Goal: Check status: Check status

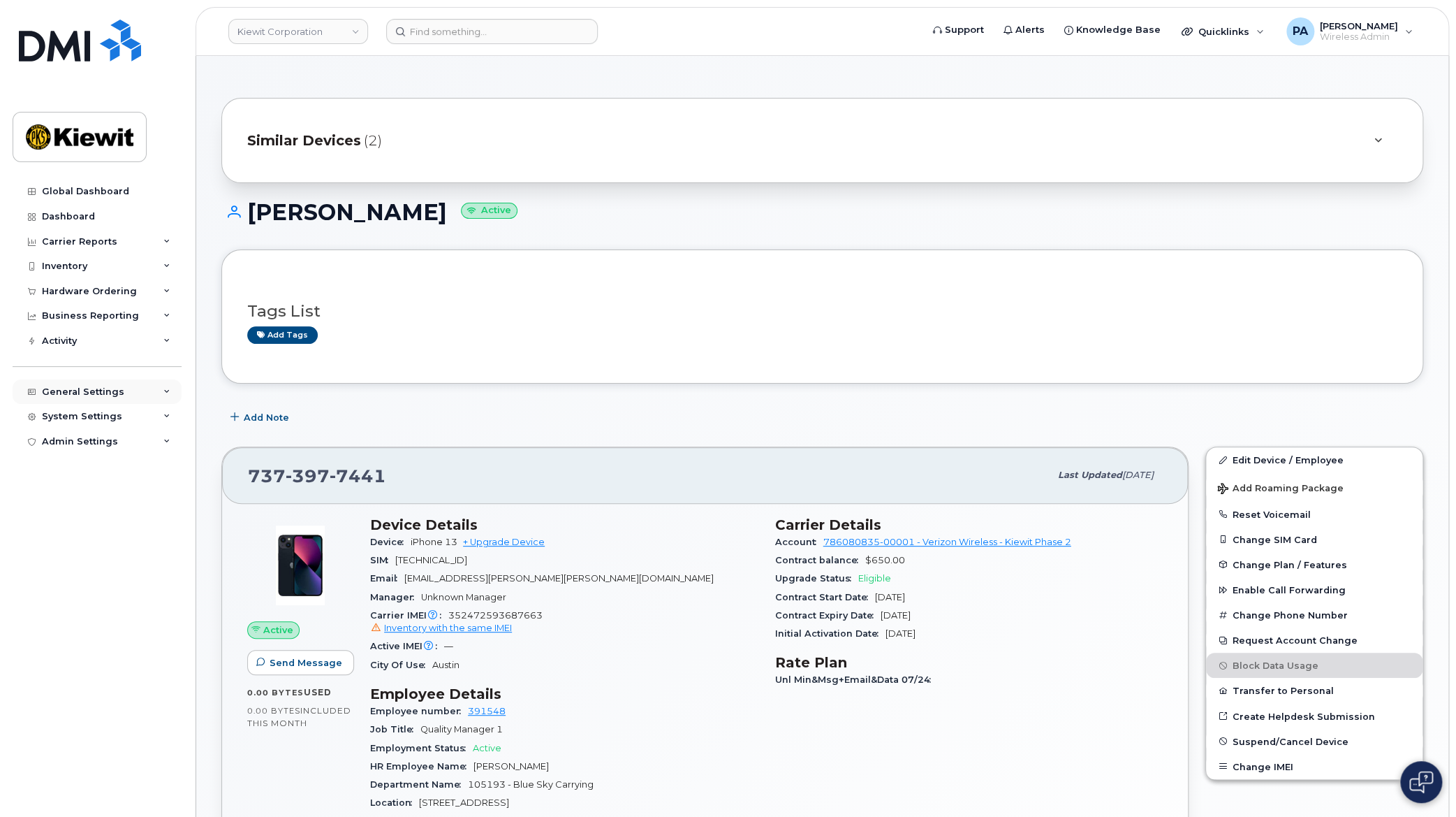
click at [91, 388] on div "General Settings" at bounding box center [83, 392] width 82 height 11
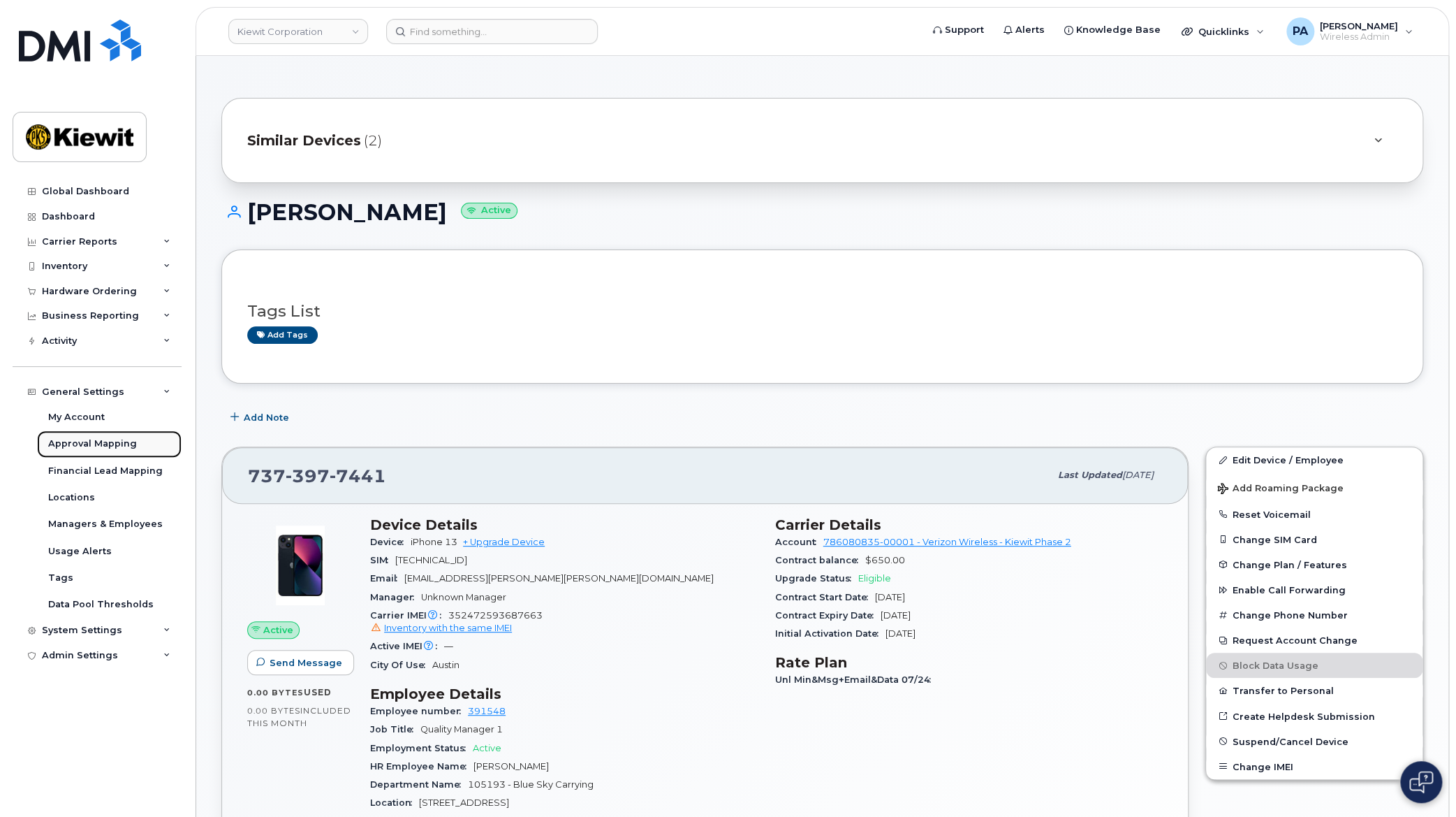
click at [86, 441] on div "Approval Mapping" at bounding box center [92, 444] width 89 height 13
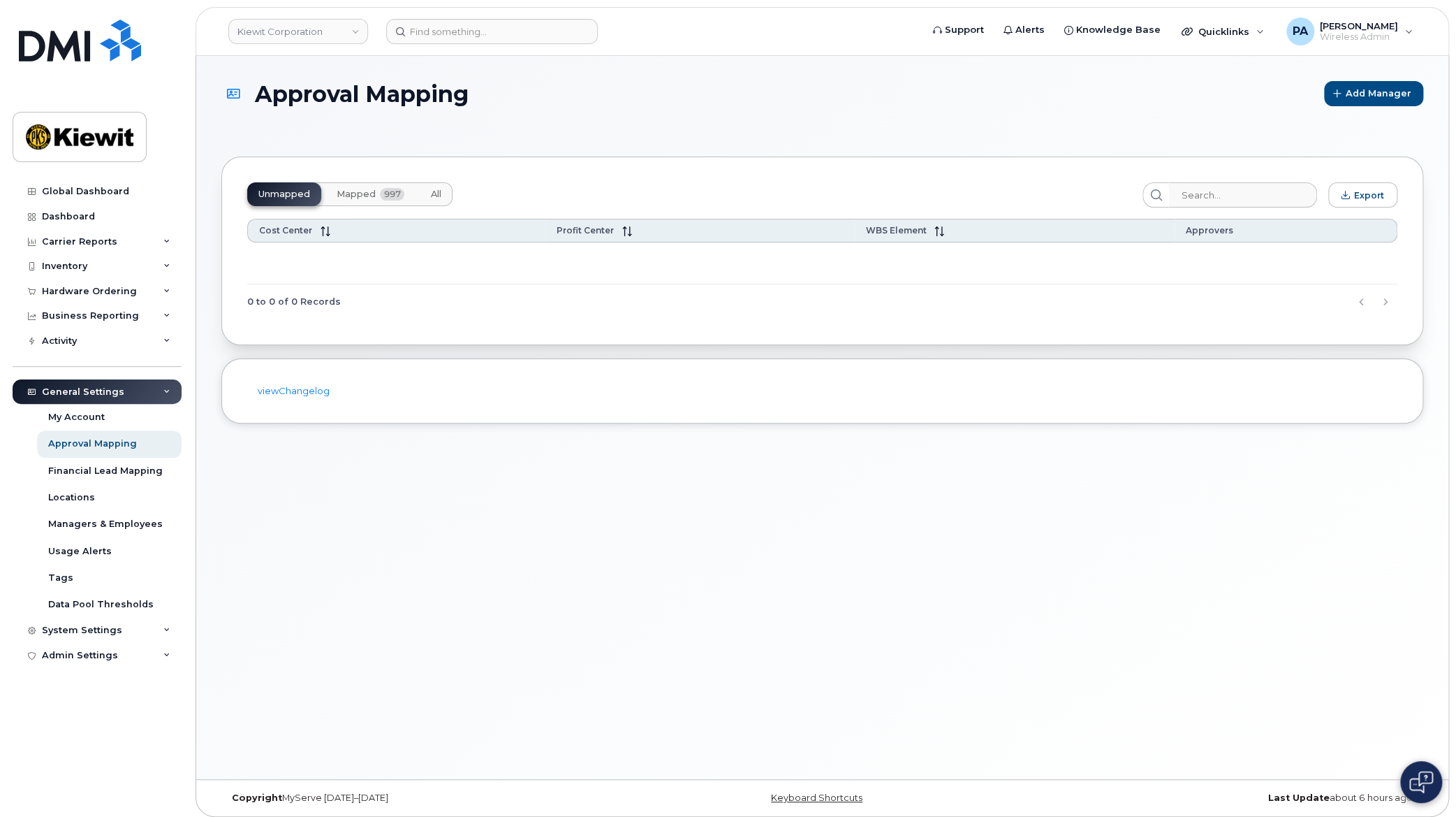
click at [347, 186] on button "Mapped 997" at bounding box center [370, 194] width 90 height 24
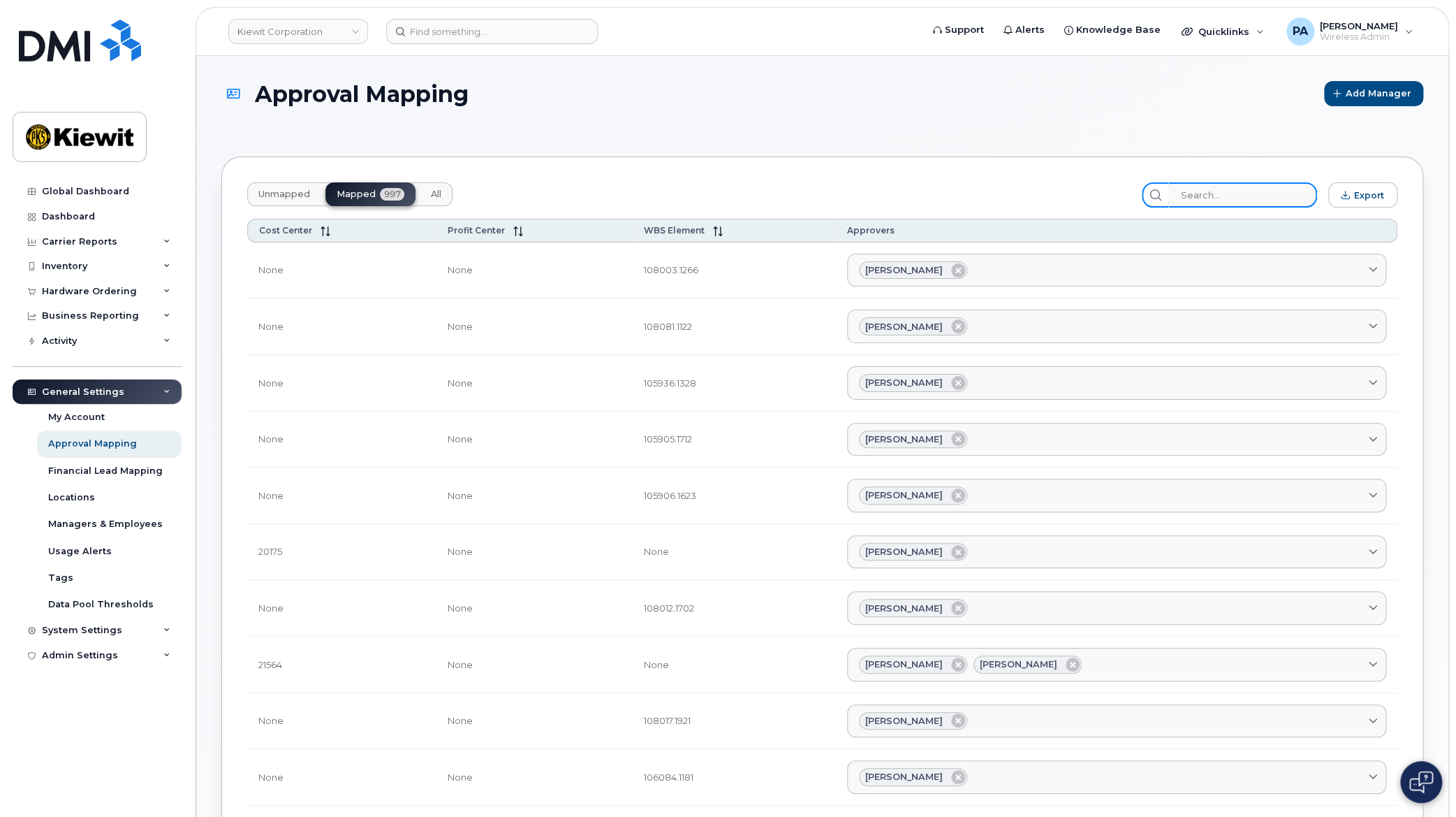
click at [1232, 198] on input "search" at bounding box center [1243, 194] width 149 height 25
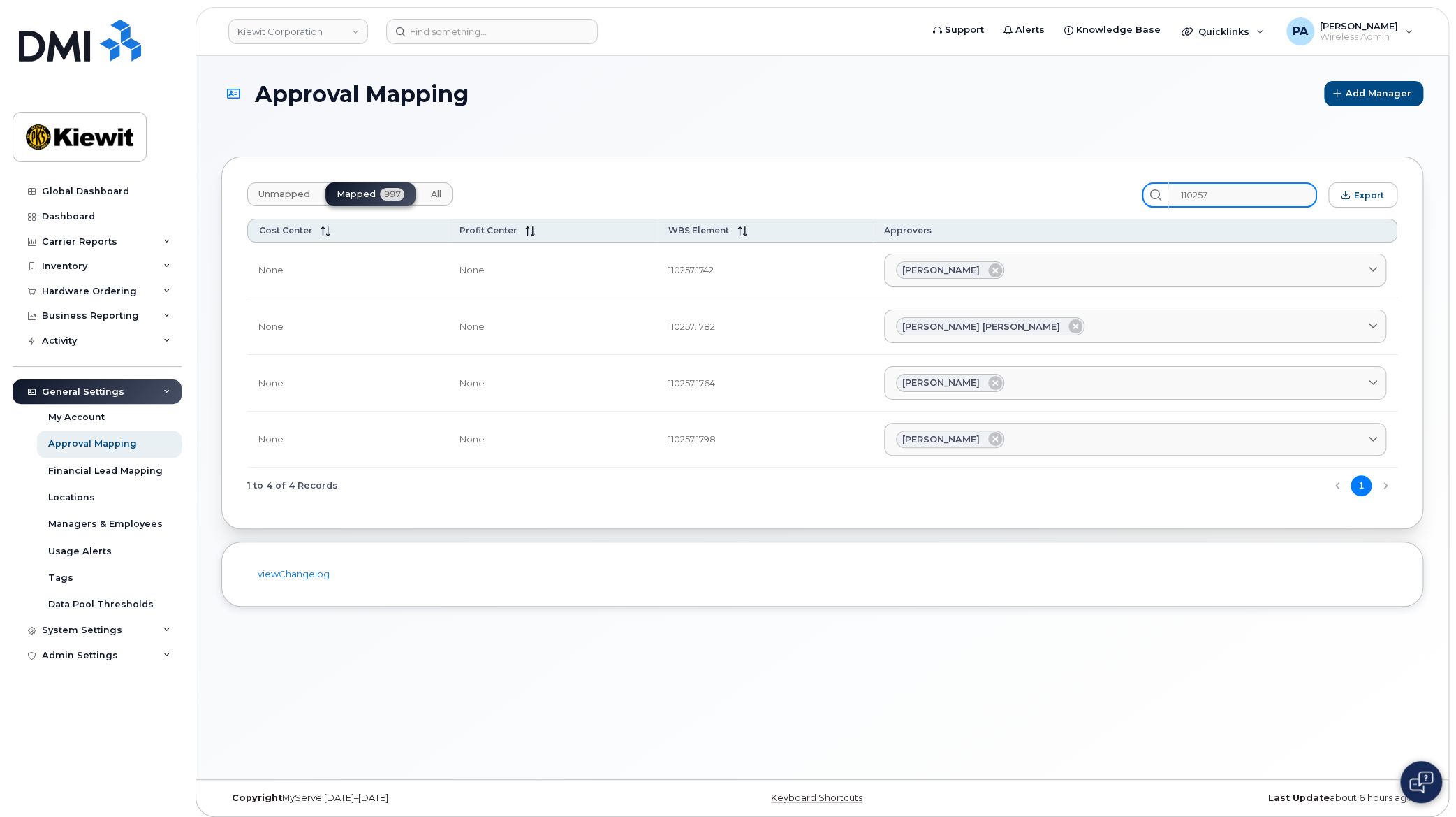
click at [1226, 188] on input "110257" at bounding box center [1243, 194] width 149 height 25
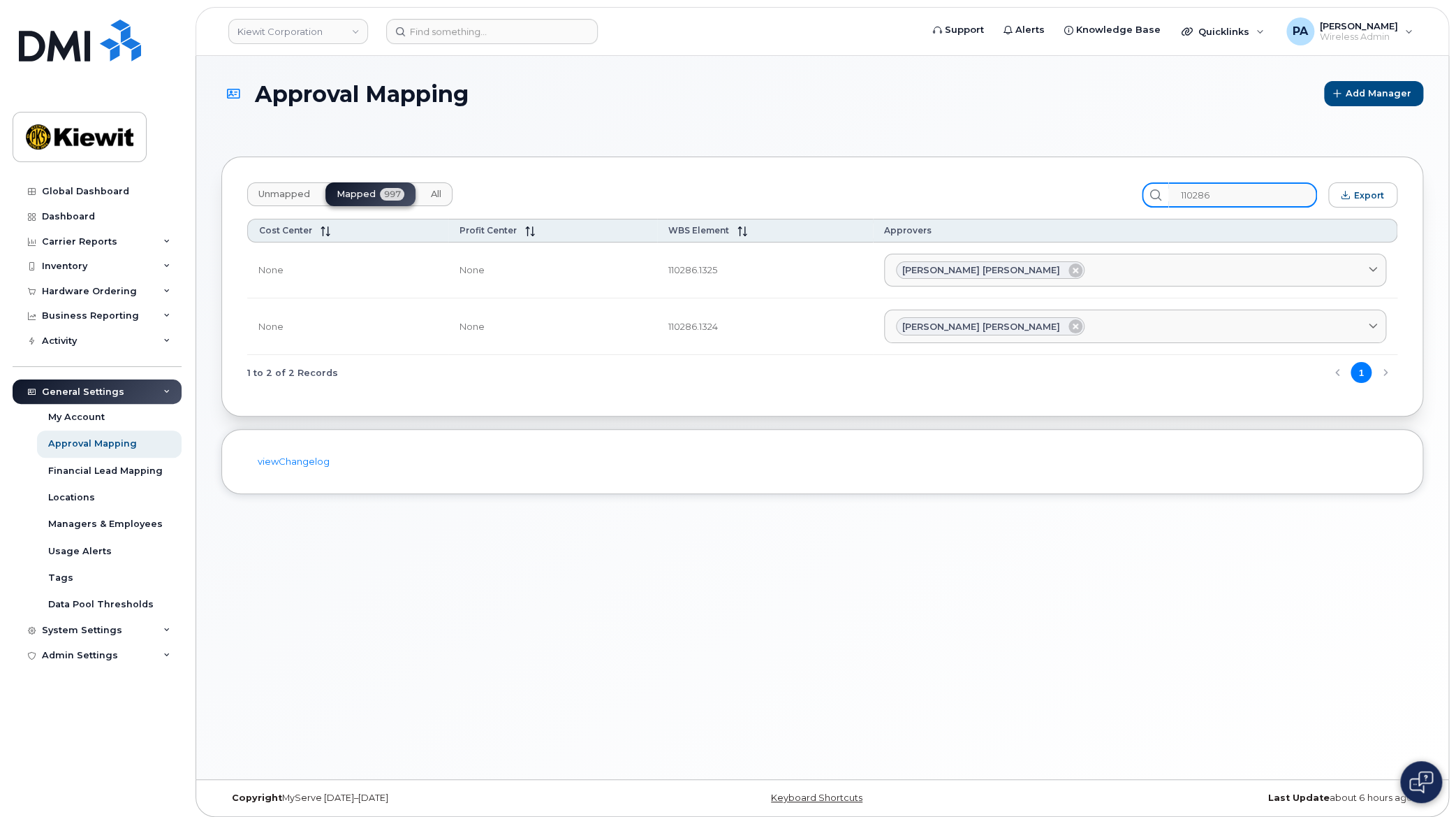
drag, startPoint x: 1292, startPoint y: 200, endPoint x: 1256, endPoint y: 193, distance: 36.7
click at [1292, 200] on input "110286" at bounding box center [1243, 194] width 149 height 25
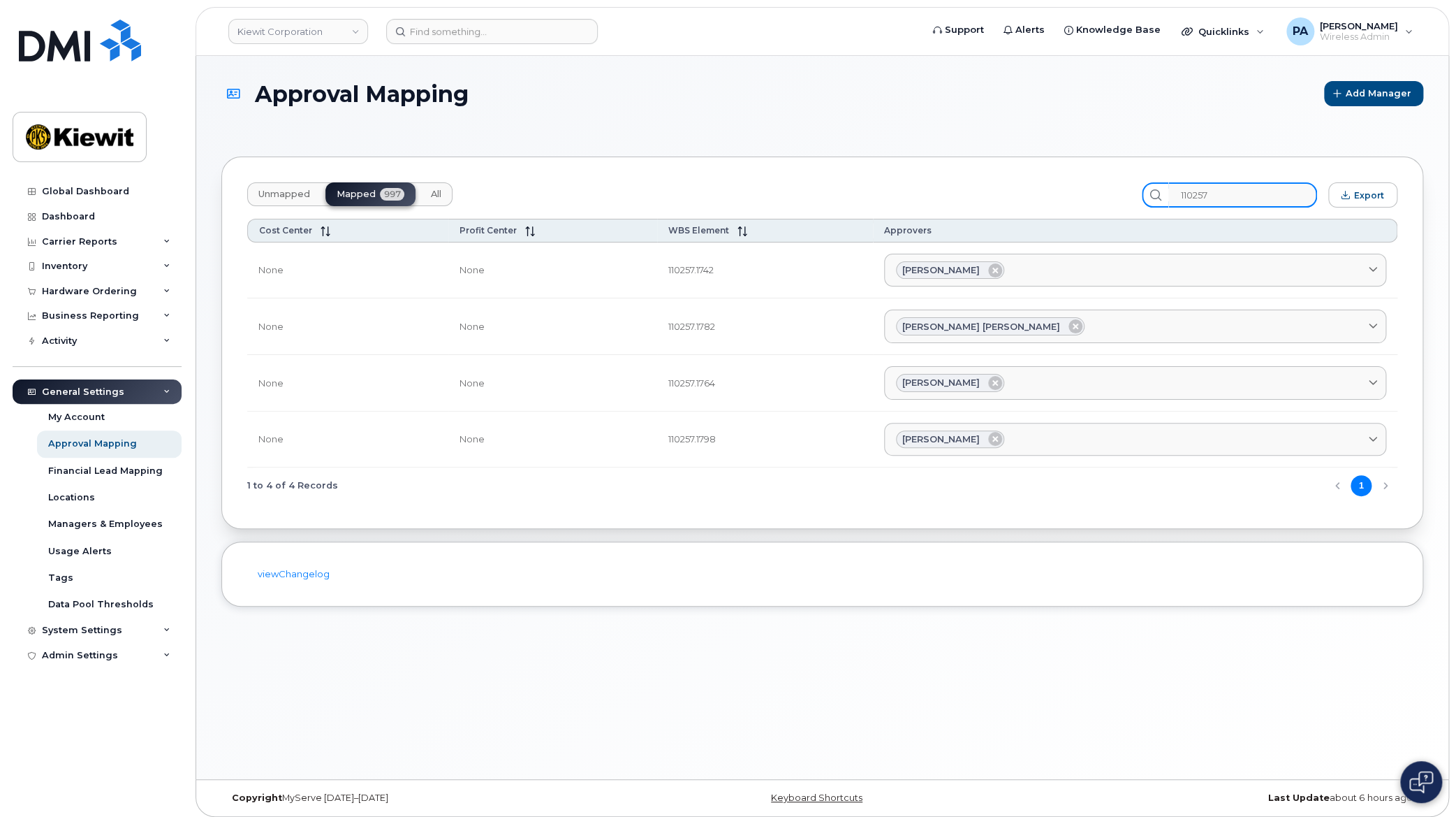
type input "110257"
drag, startPoint x: 968, startPoint y: 176, endPoint x: 939, endPoint y: 186, distance: 30.7
click at [968, 176] on div "Unmapped Mapped 997 All 110257 Export Cost Center Profit Center WBS Element App…" at bounding box center [822, 343] width 1202 height 373
click at [93, 414] on div "My Account" at bounding box center [76, 417] width 57 height 13
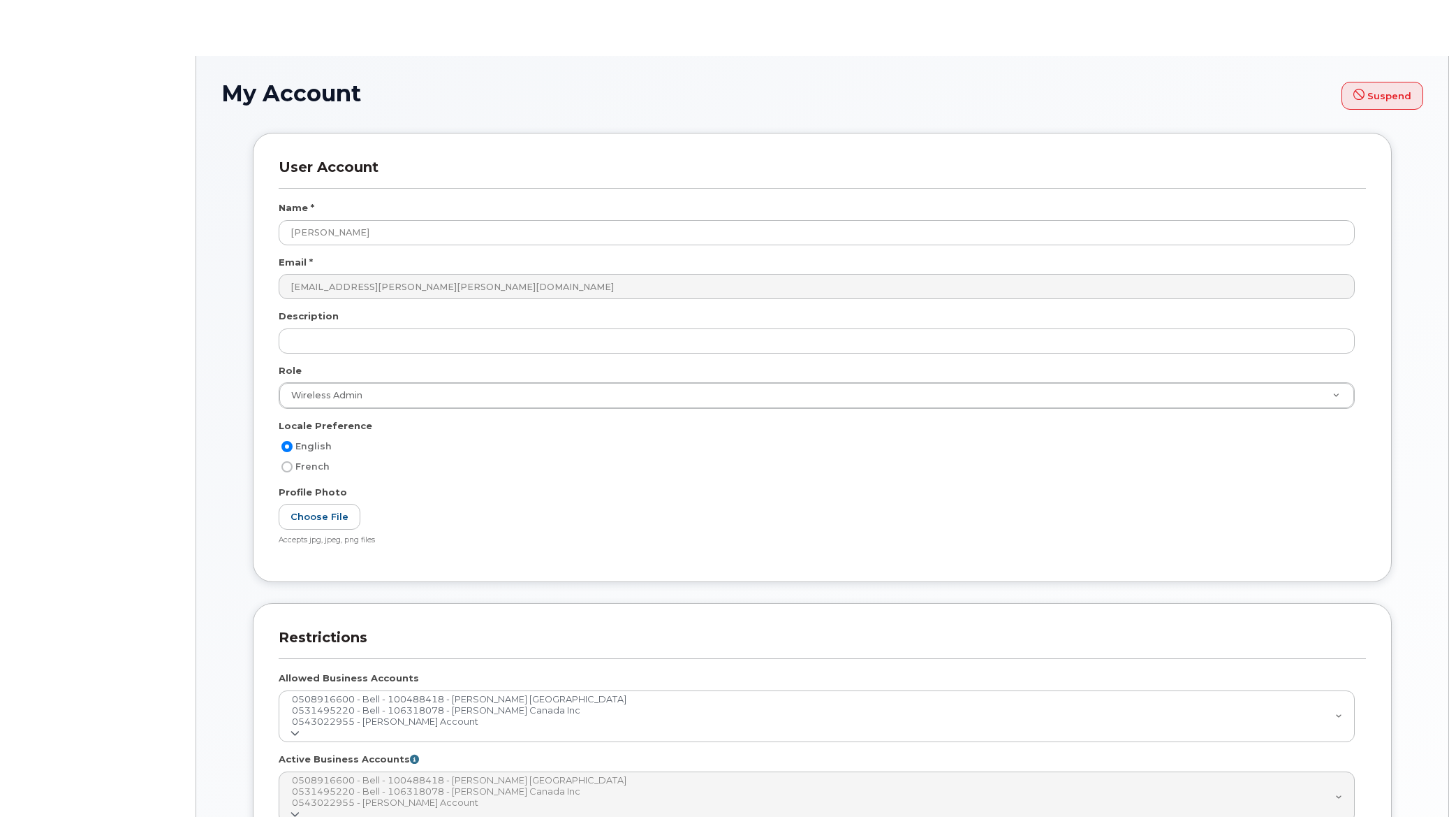
select select
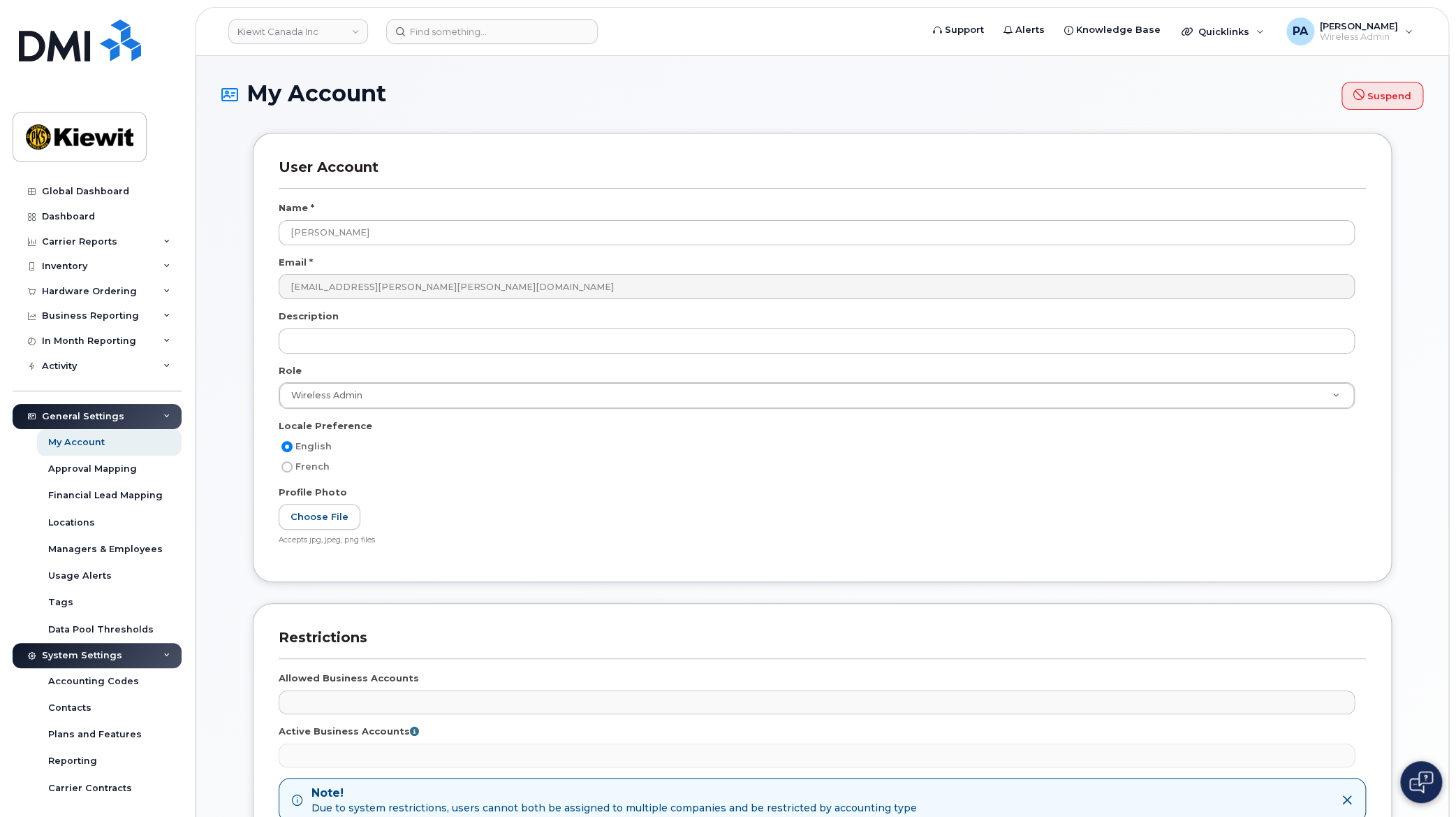
scroll to position [317, 0]
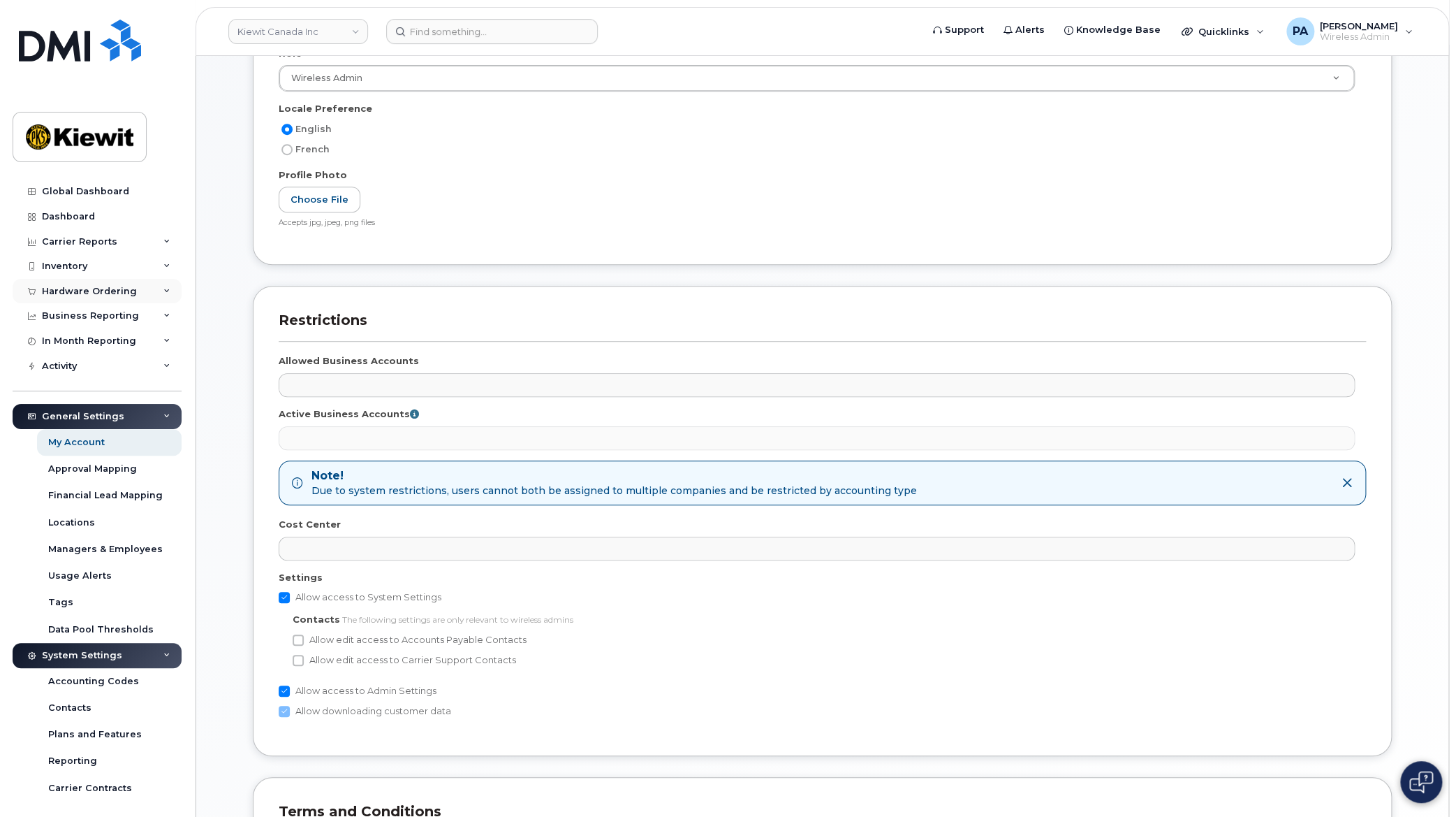
click at [74, 286] on div "Hardware Ordering" at bounding box center [89, 291] width 95 height 11
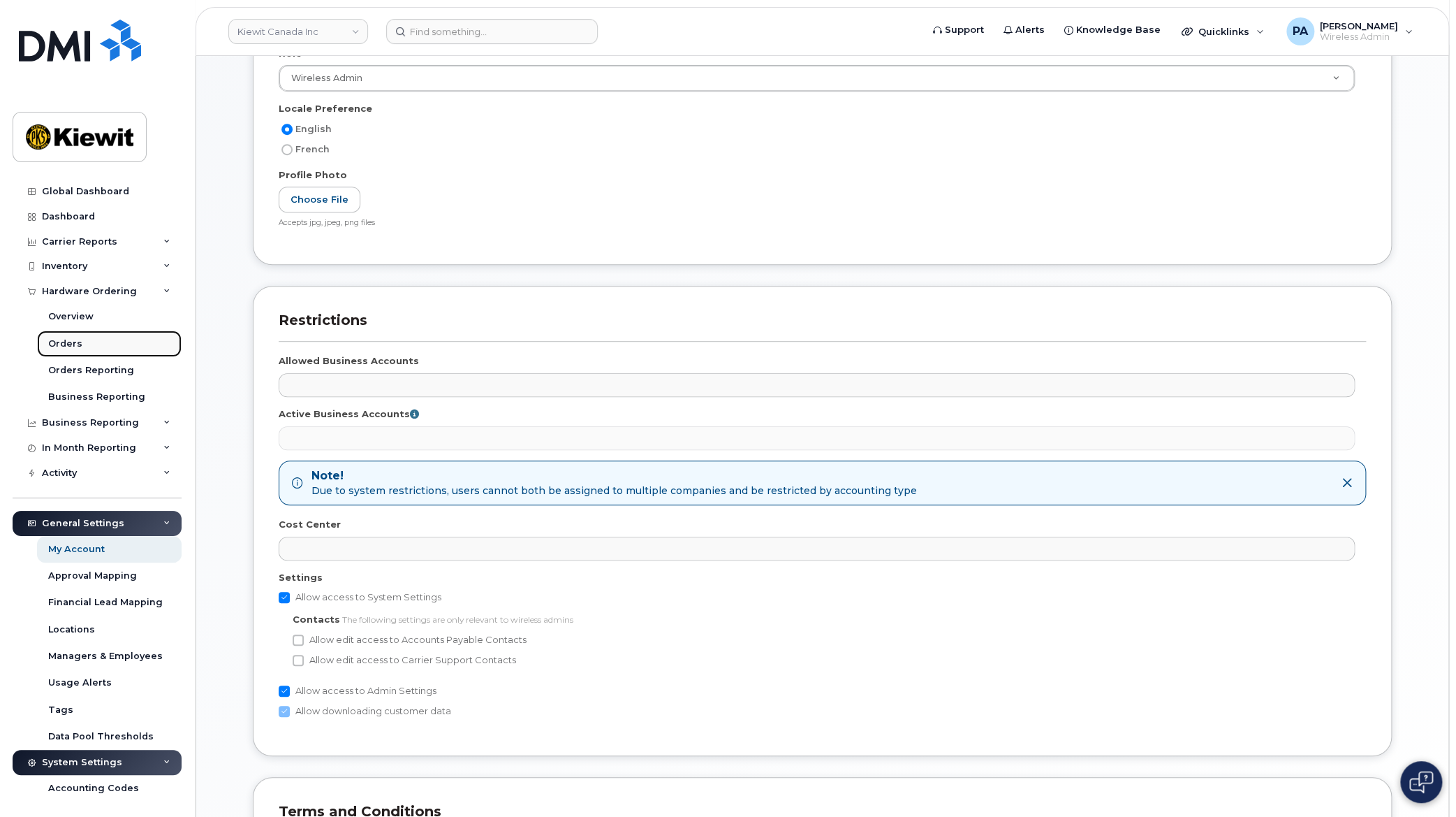
click at [80, 339] on link "Orders" at bounding box center [109, 343] width 144 height 26
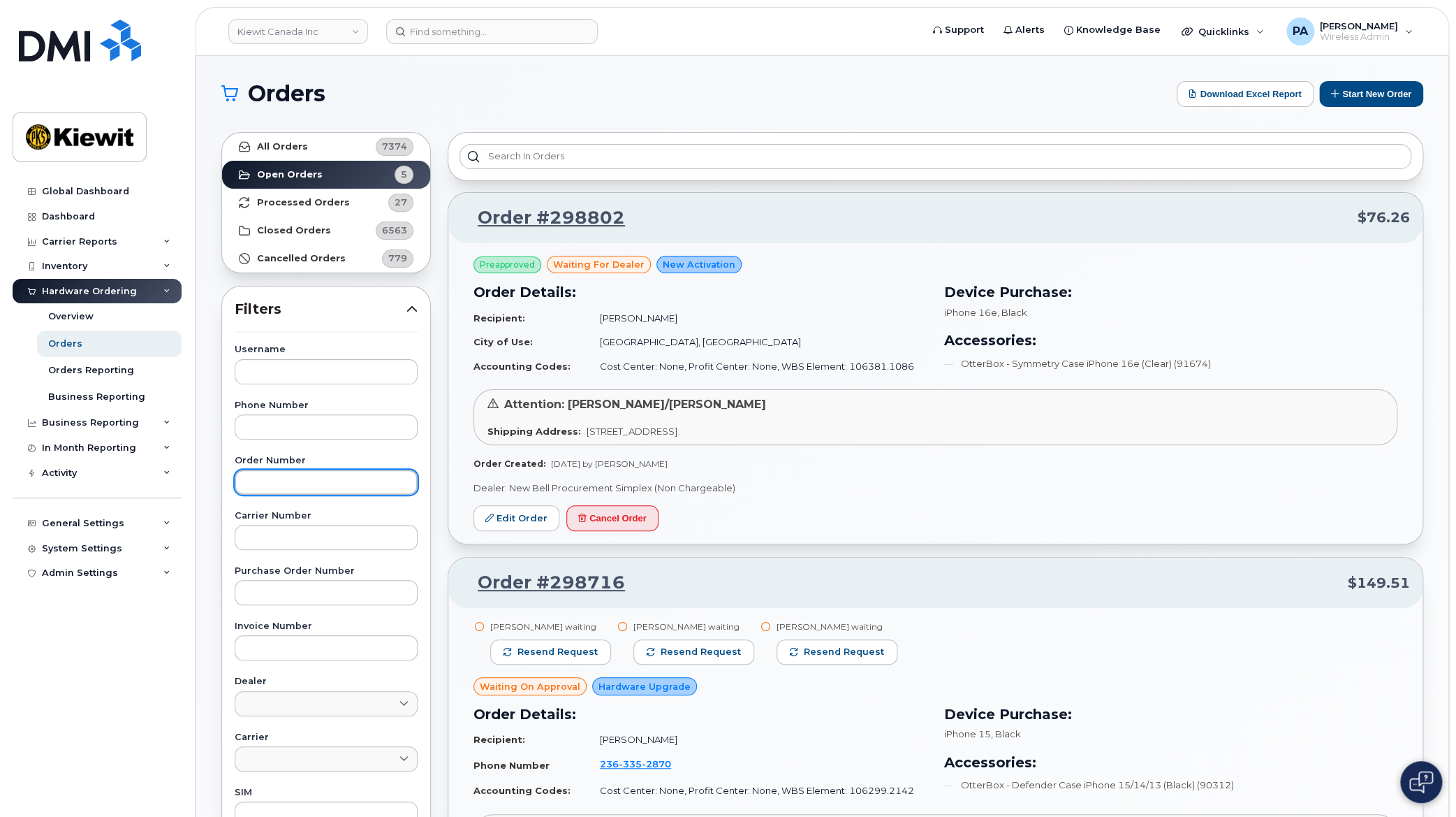
click at [271, 477] on input "text" at bounding box center [326, 482] width 183 height 25
type input "298984"
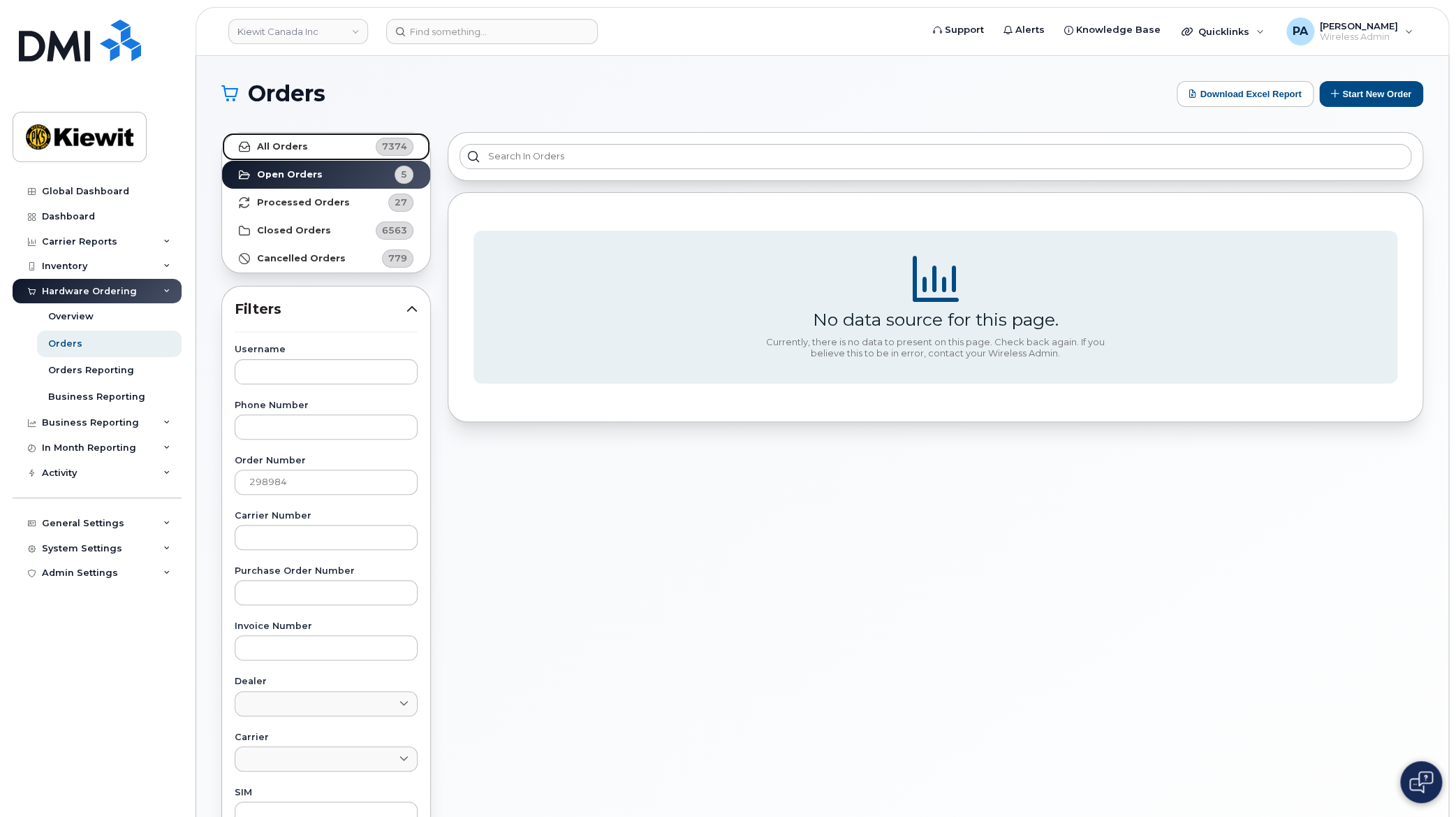
click at [349, 147] on link "All Orders 7374" at bounding box center [326, 146] width 208 height 28
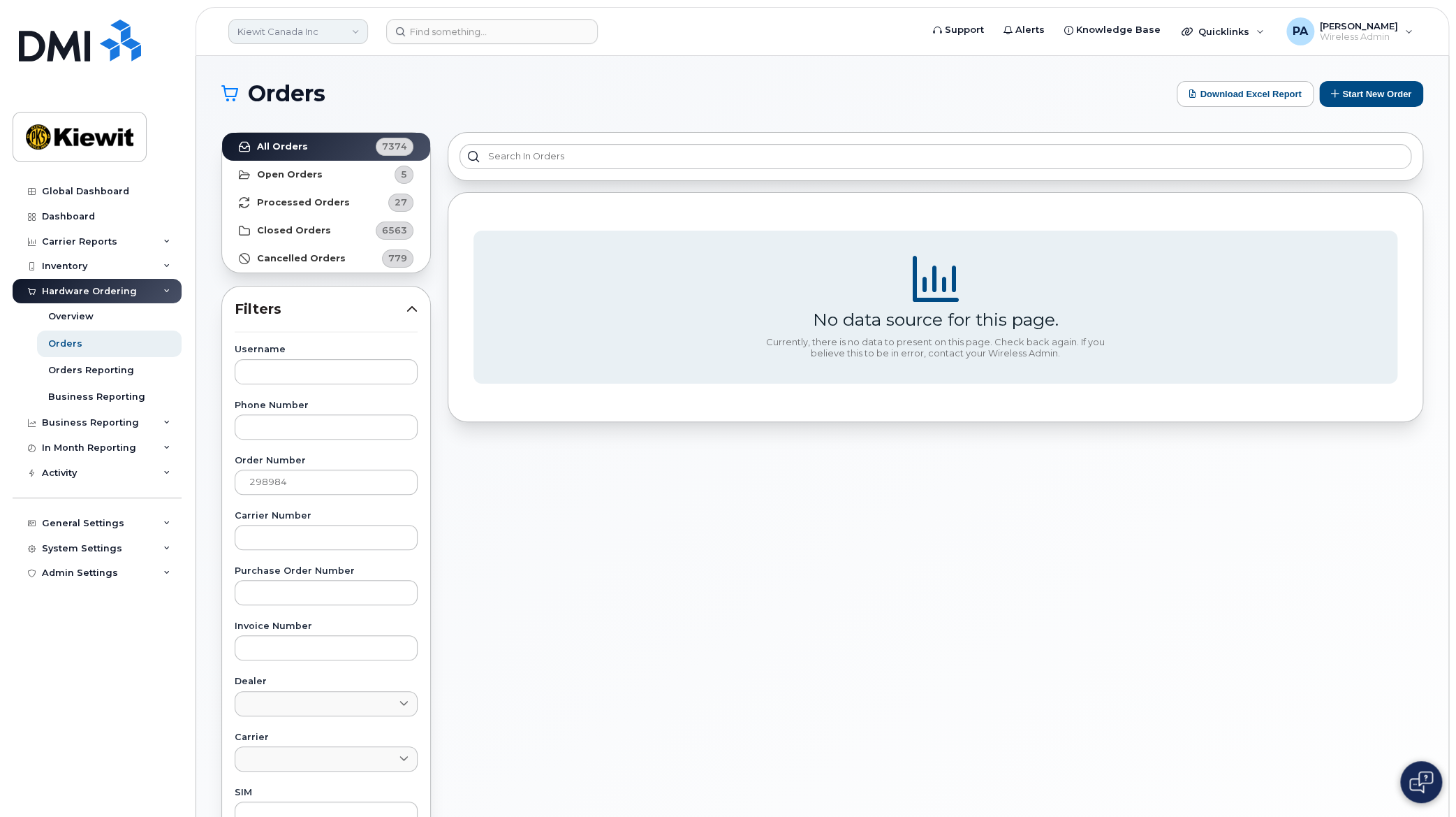
click at [263, 28] on link "Kiewit Canada Inc" at bounding box center [297, 31] width 140 height 25
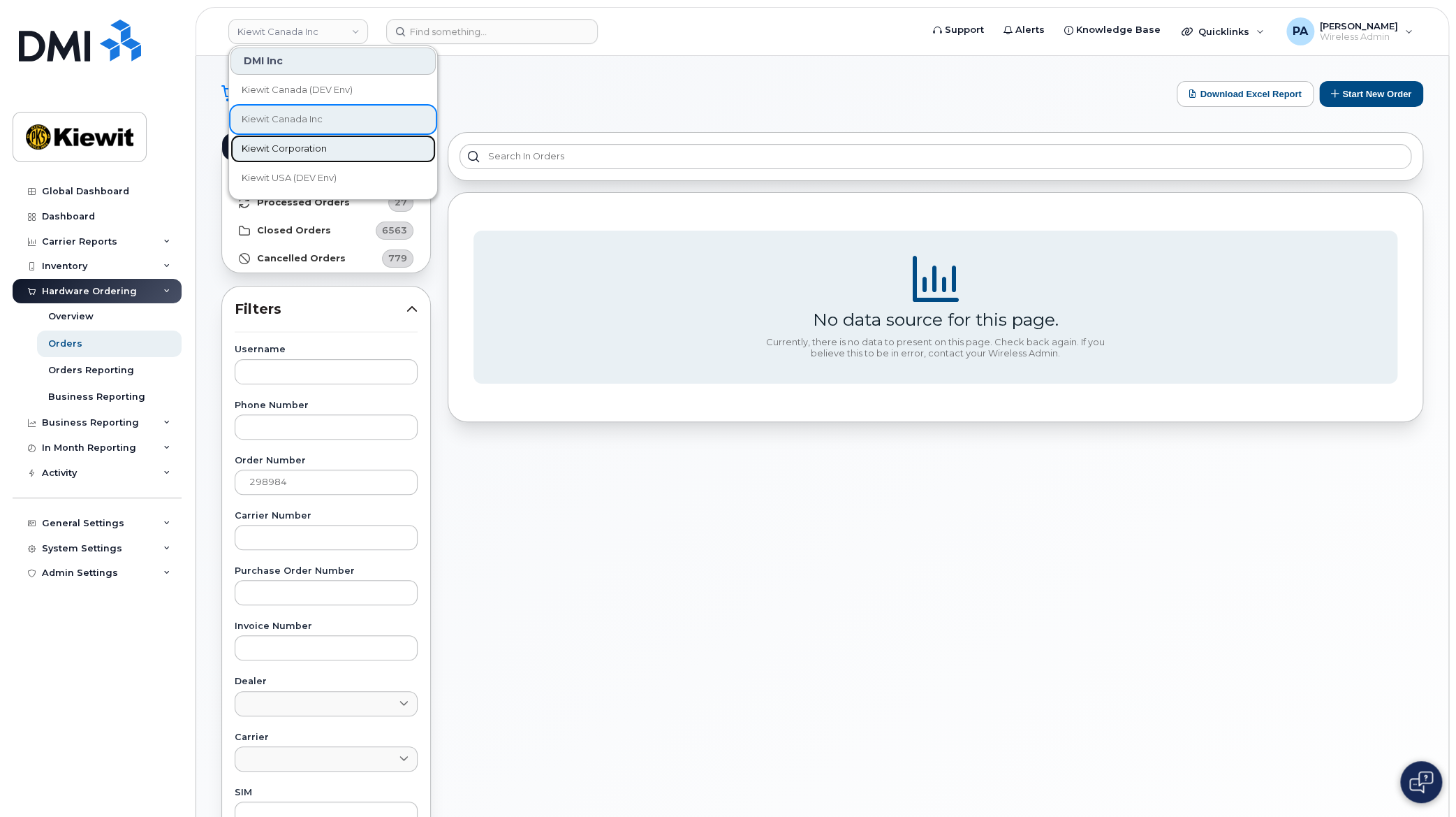
click at [281, 158] on link "Kiewit Corporation" at bounding box center [333, 148] width 205 height 28
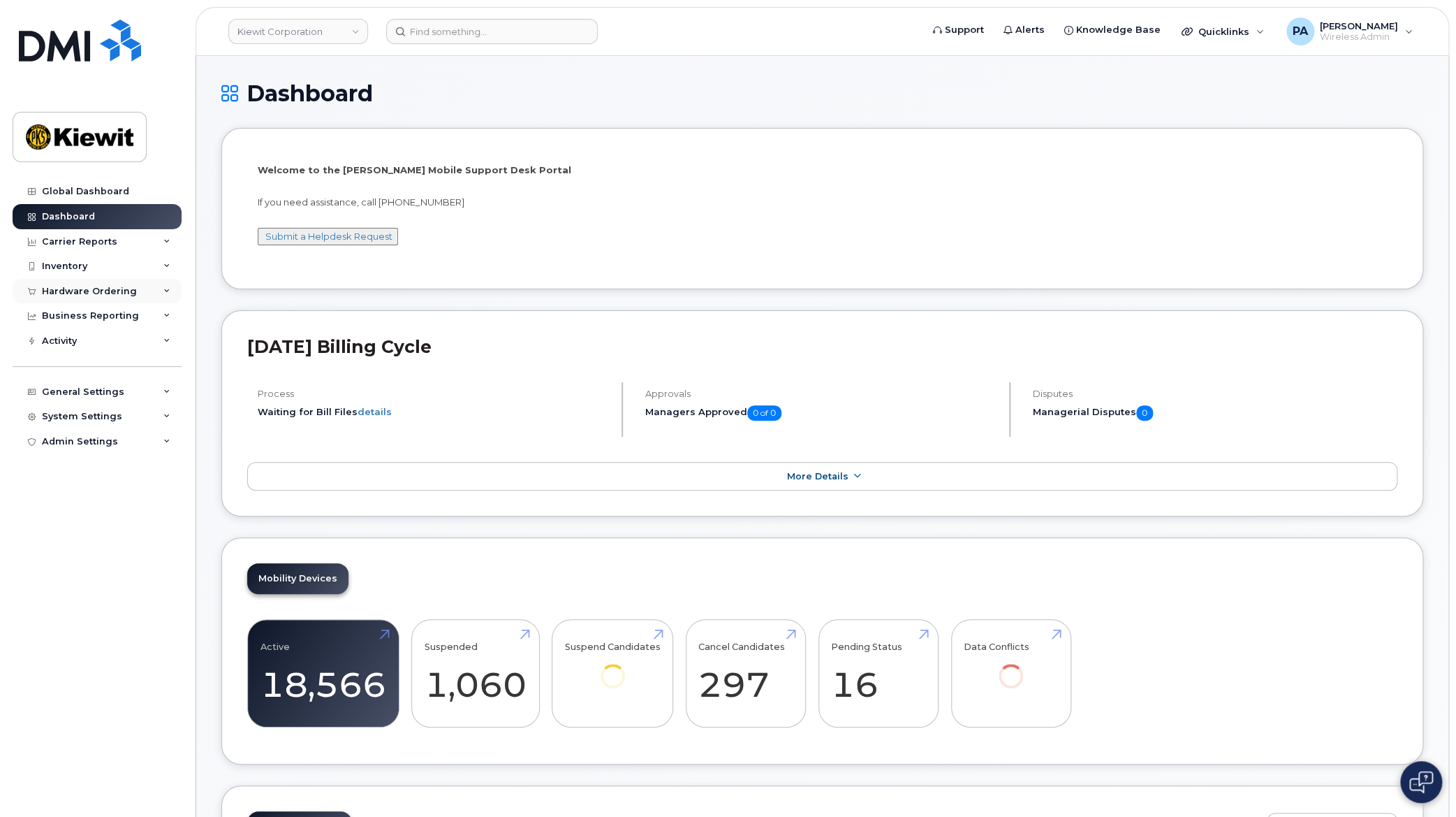
click at [75, 289] on div "Hardware Ordering" at bounding box center [89, 291] width 95 height 11
click at [69, 345] on div "Orders" at bounding box center [65, 344] width 34 height 13
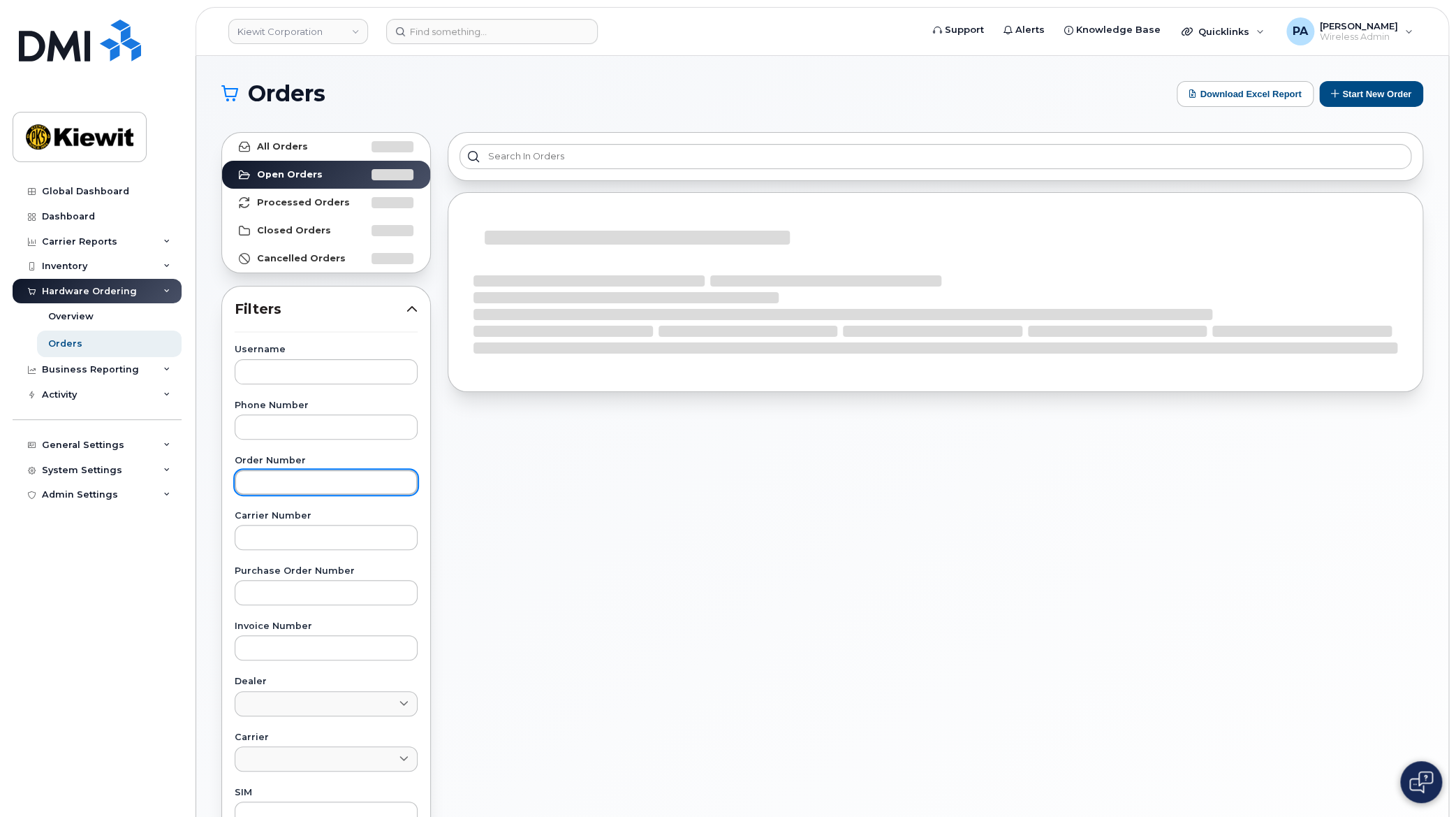
click at [275, 476] on input "text" at bounding box center [326, 482] width 183 height 25
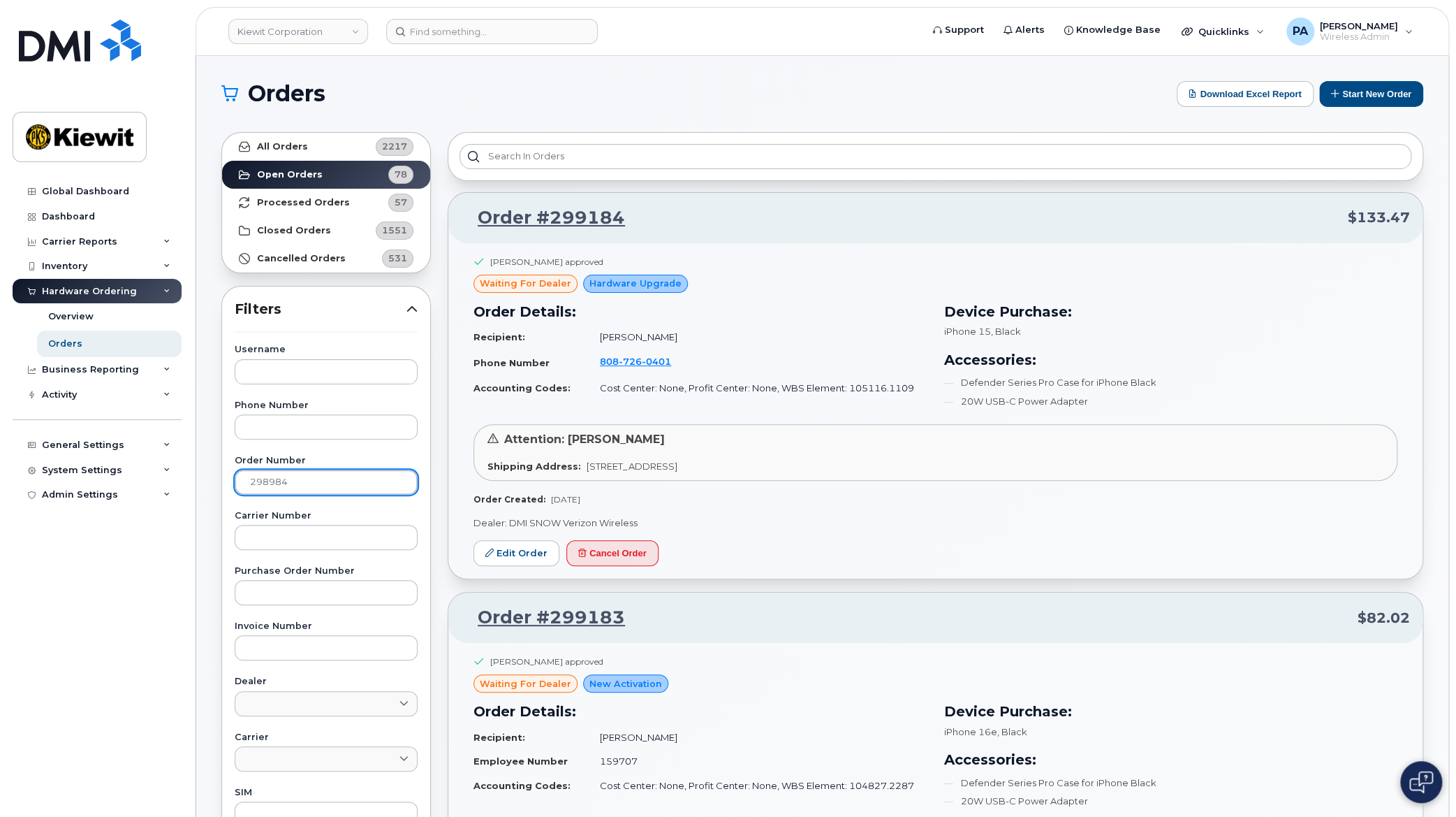
type input "298984"
